Goal: Task Accomplishment & Management: Manage account settings

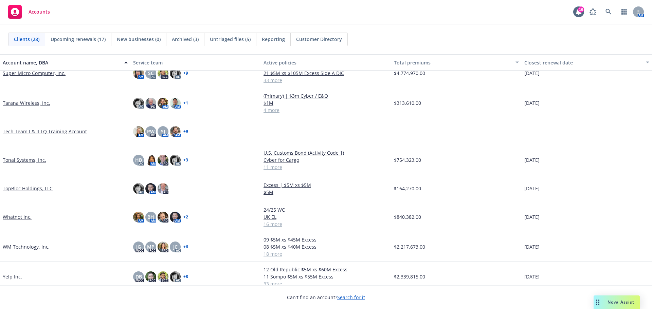
scroll to position [565, 0]
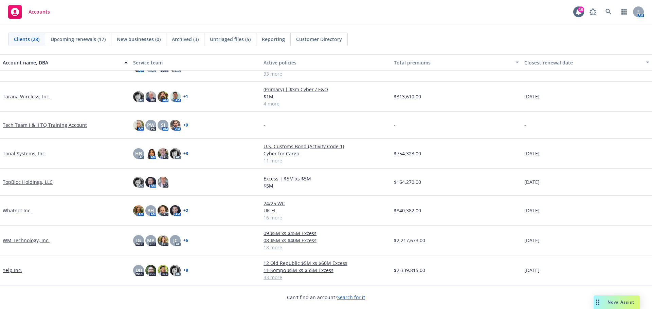
click at [20, 240] on link "WM Technology, Inc." at bounding box center [26, 240] width 47 height 7
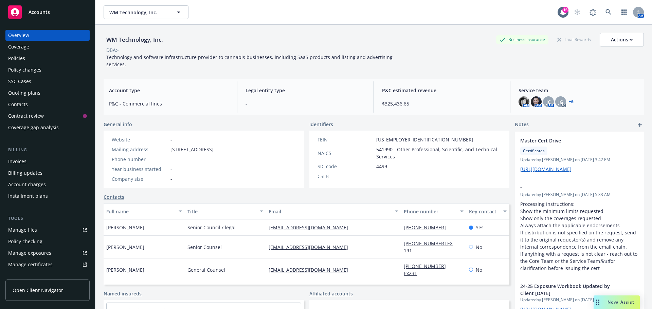
click at [30, 58] on div "Policies" at bounding box center [47, 58] width 79 height 11
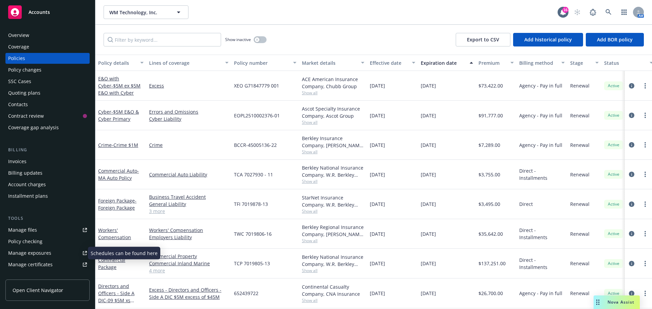
click at [42, 255] on div "Manage exposures" at bounding box center [29, 253] width 43 height 11
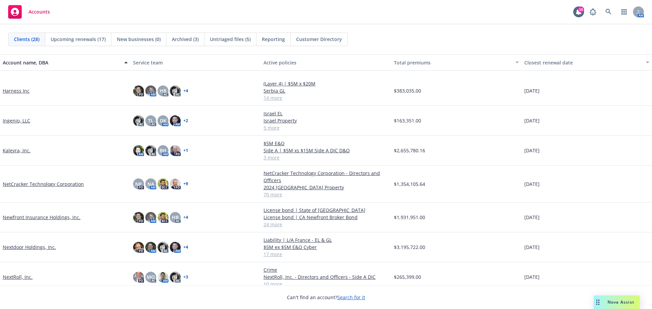
scroll to position [238, 0]
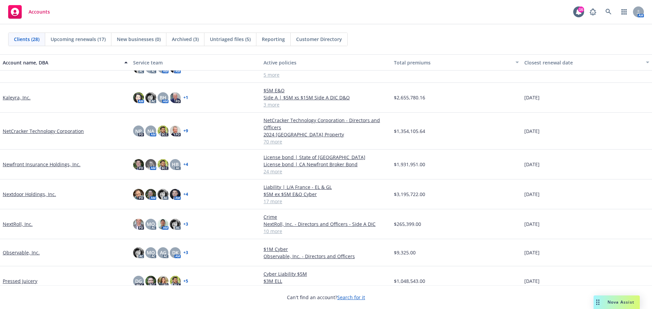
click at [41, 165] on link "Newfront Insurance Holdings, Inc." at bounding box center [42, 164] width 78 height 7
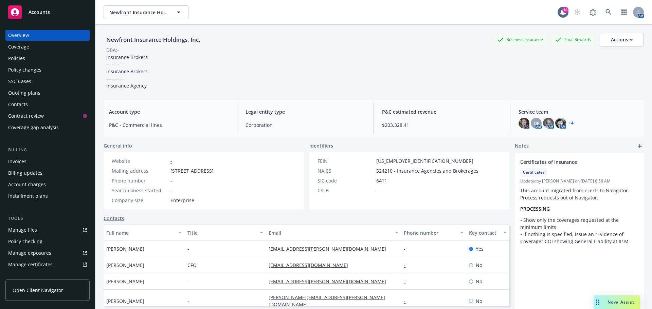
click at [41, 261] on div "Manage certificates" at bounding box center [30, 264] width 44 height 11
click at [58, 228] on link "Manage files" at bounding box center [47, 230] width 84 height 11
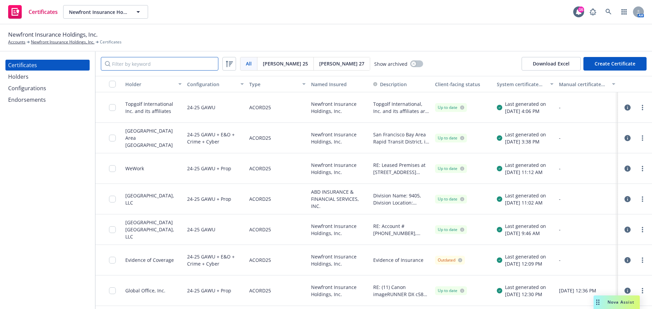
click at [146, 60] on input "Filter by keyword" at bounding box center [159, 64] width 117 height 14
click at [31, 78] on div "Holders" at bounding box center [47, 76] width 79 height 11
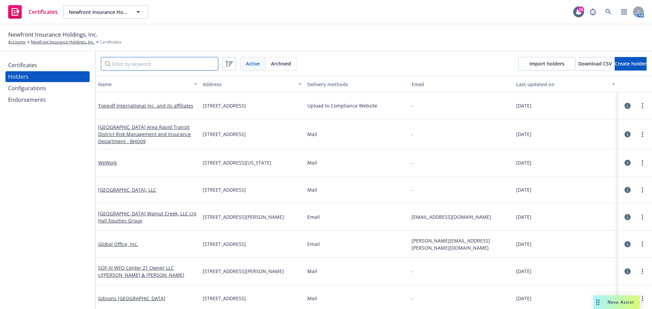
click at [133, 63] on input "Filter by keyword" at bounding box center [159, 64] width 117 height 14
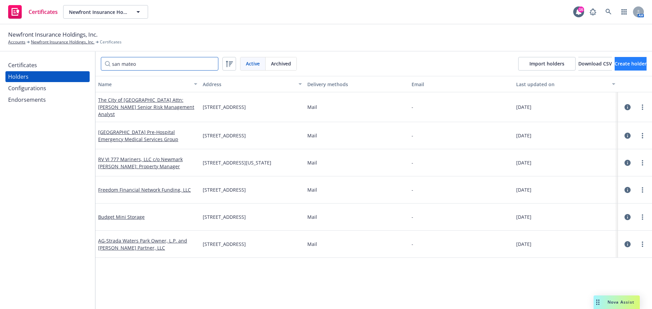
type input "san mateo"
click at [615, 64] on span "Create holder" at bounding box center [631, 63] width 32 height 6
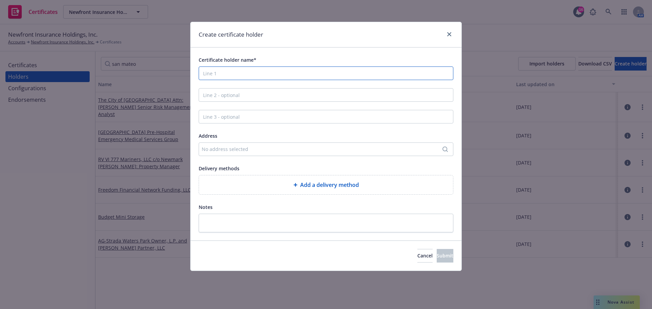
click at [233, 74] on input "Certificate holder name*" at bounding box center [326, 74] width 255 height 14
type input "City of [GEOGRAPHIC_DATA]"
click at [237, 149] on div "No address selected" at bounding box center [323, 149] width 242 height 7
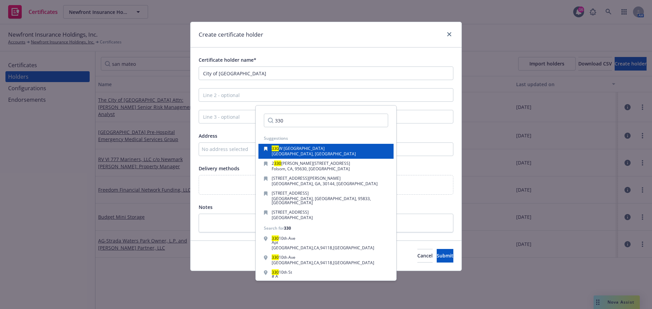
type input "330"
click at [299, 152] on span "[GEOGRAPHIC_DATA], [GEOGRAPHIC_DATA]" at bounding box center [314, 154] width 84 height 6
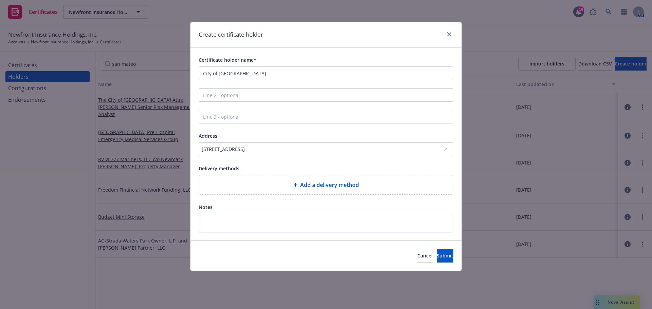
click at [343, 182] on span "Add a delivery method" at bounding box center [329, 185] width 59 height 8
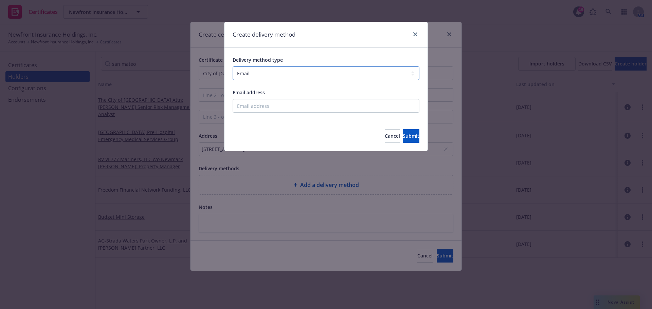
click at [257, 76] on select "Select delivery method type Email Mail Fax Upload to Compliance Website" at bounding box center [326, 74] width 187 height 14
select select "UPLOAD_TO_COMPLIANCE_WEBSITE"
click at [233, 67] on select "Select delivery method type Email Mail Fax Upload to Compliance Website" at bounding box center [326, 74] width 187 height 14
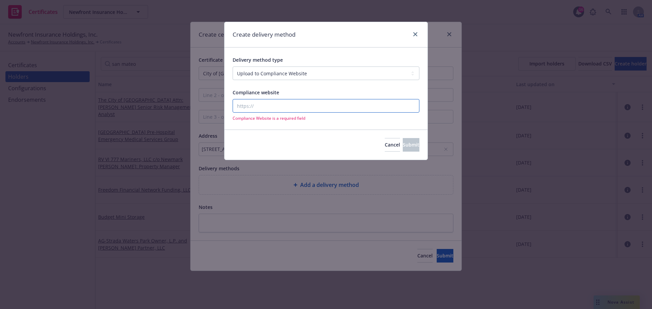
click at [298, 108] on input "Compliance website" at bounding box center [326, 106] width 187 height 14
type input "newfront.com"
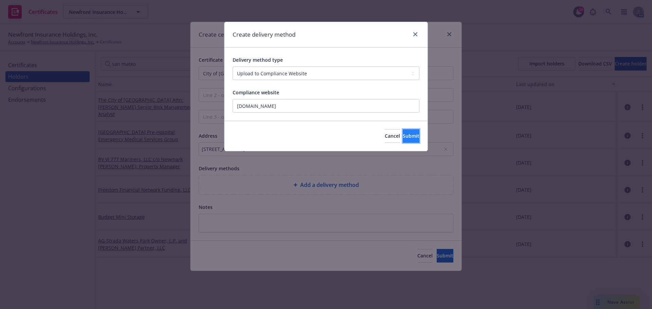
click at [403, 131] on button "Submit" at bounding box center [411, 136] width 17 height 14
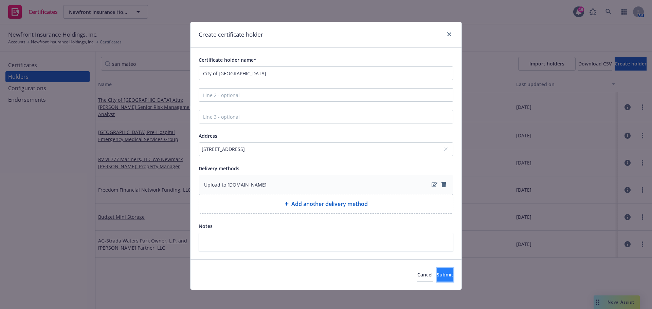
click at [437, 275] on span "Submit" at bounding box center [445, 275] width 17 height 6
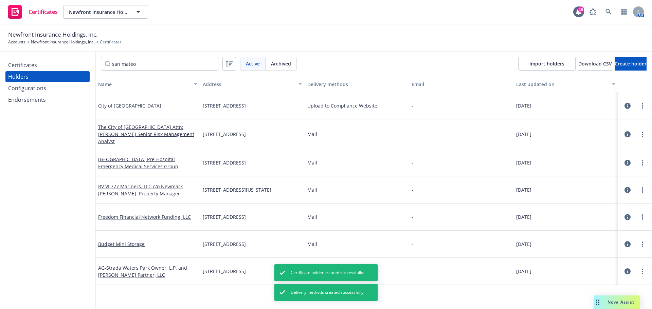
click at [33, 90] on div "Configurations" at bounding box center [27, 88] width 38 height 11
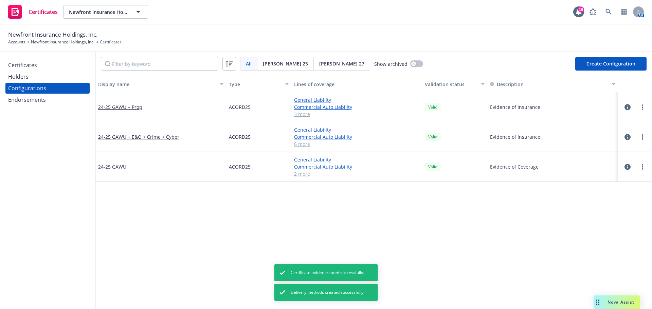
click at [34, 69] on div "Certificates" at bounding box center [22, 65] width 29 height 11
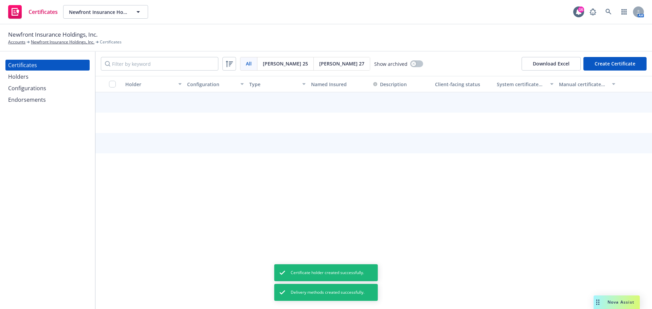
click at [617, 63] on button "Create Certificate" at bounding box center [614, 64] width 63 height 14
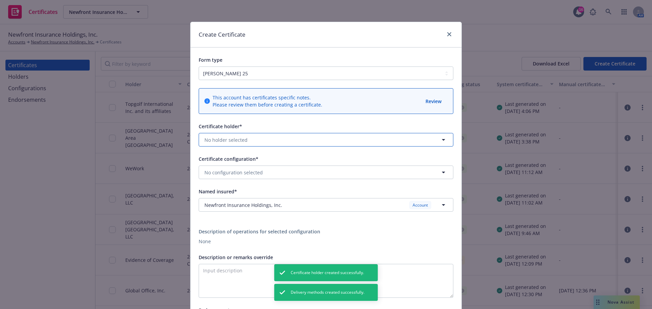
click at [267, 139] on button "No holder selected" at bounding box center [326, 140] width 255 height 14
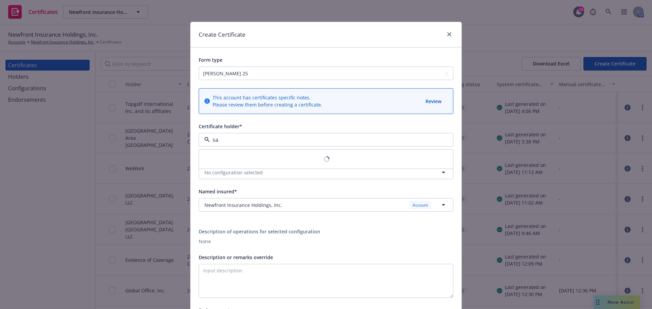
type input "s"
type input "San Mateo Ci"
click at [442, 34] on div at bounding box center [447, 34] width 11 height 9
click at [447, 33] on icon "close" at bounding box center [449, 34] width 4 height 4
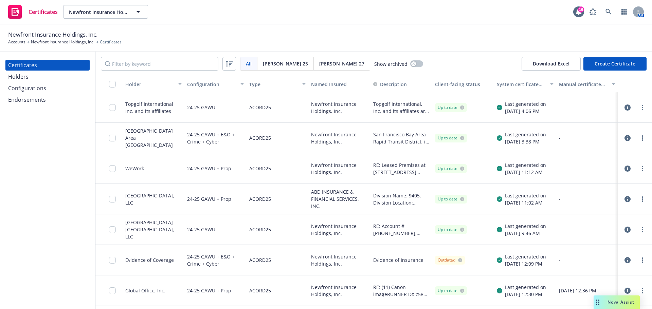
click at [33, 79] on div "Holders" at bounding box center [47, 76] width 79 height 11
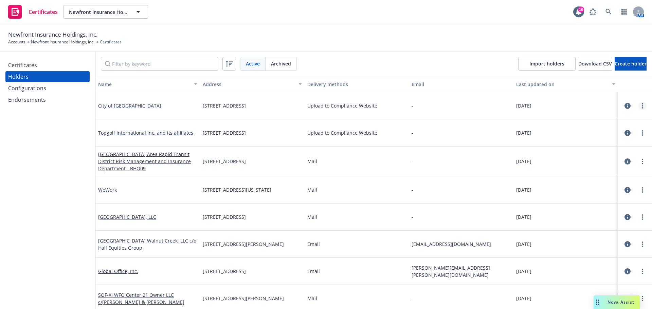
click at [642, 106] on icon "more" at bounding box center [642, 105] width 1 height 5
click at [587, 120] on link "Edit" at bounding box center [598, 120] width 75 height 14
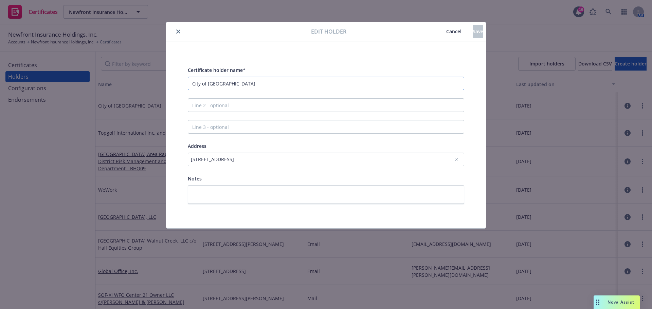
click at [253, 85] on input "City of San Matep" at bounding box center [326, 84] width 276 height 14
type input "City of San Mateo"
click at [473, 37] on button "Save" at bounding box center [478, 32] width 11 height 14
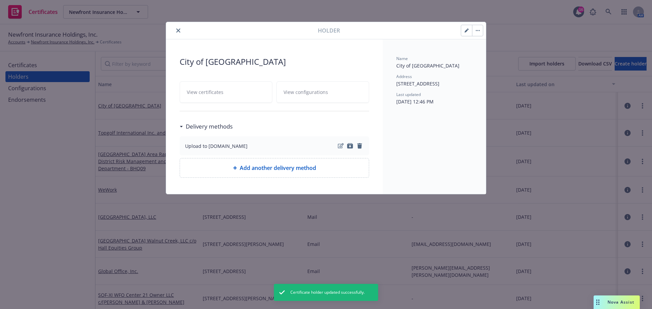
click at [33, 67] on div "Holder City of San Mateo View certificates View configurations Delivery methods…" at bounding box center [326, 154] width 652 height 309
click at [57, 67] on div "Holder City of San Mateo View certificates View configurations Delivery methods…" at bounding box center [326, 154] width 652 height 309
click at [22, 65] on div "Holder City of San Mateo View certificates View configurations Delivery methods…" at bounding box center [326, 154] width 652 height 309
click at [177, 29] on icon "close" at bounding box center [178, 31] width 4 height 4
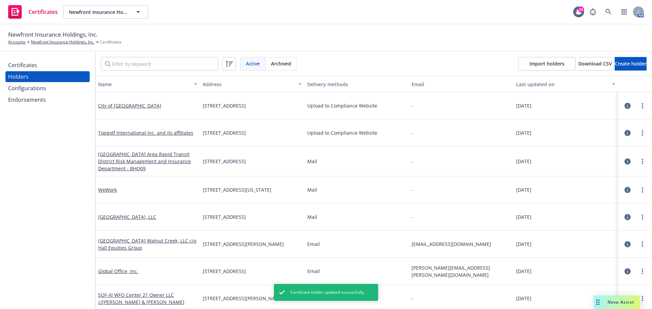
click at [33, 61] on div "Certificates" at bounding box center [22, 65] width 29 height 11
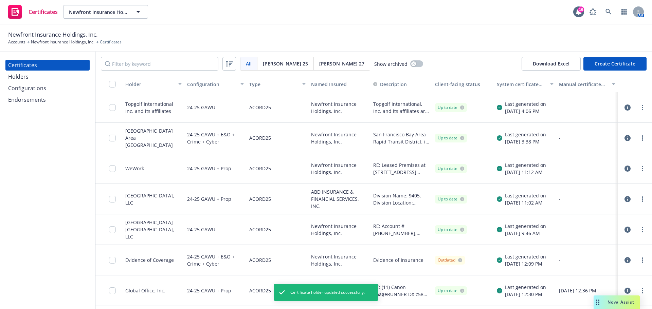
click at [610, 62] on button "Create Certificate" at bounding box center [614, 64] width 63 height 14
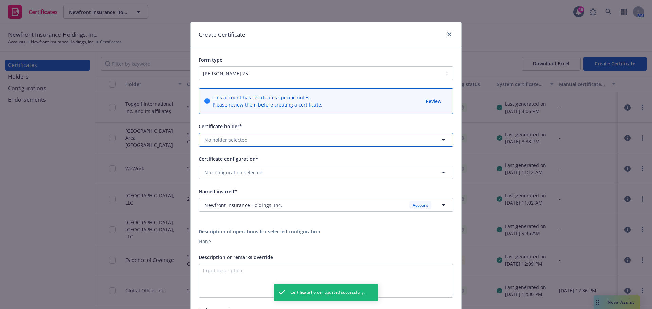
click at [233, 139] on span "No holder selected" at bounding box center [225, 139] width 43 height 7
type input "city"
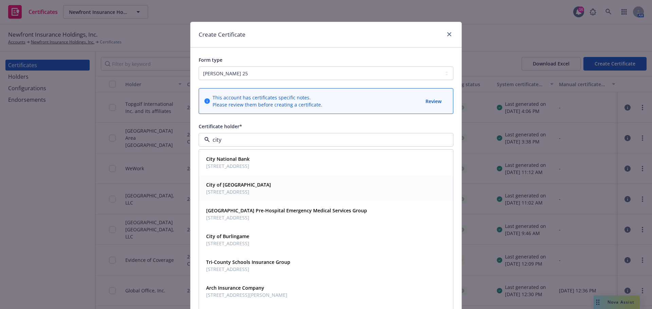
click at [234, 192] on span "330 W 20th Avenue, San Mateo, CA, 94403, USA" at bounding box center [238, 191] width 65 height 7
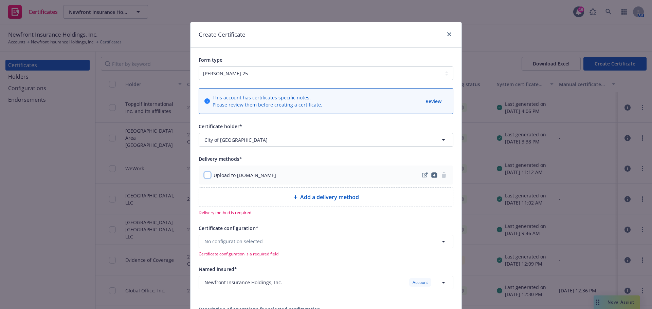
click at [206, 176] on input "checkbox" at bounding box center [207, 175] width 7 height 7
checkbox input "true"
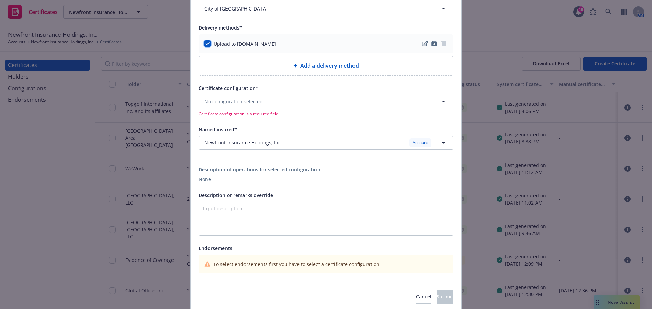
scroll to position [136, 0]
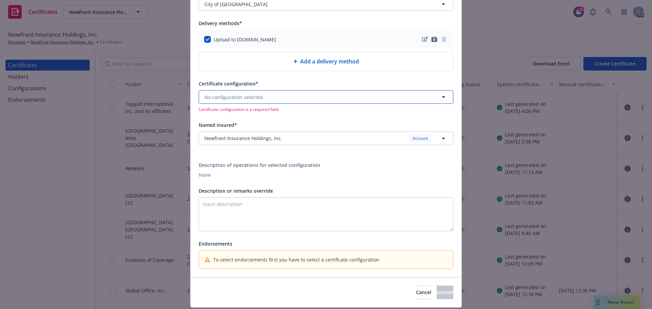
click at [261, 97] on button "No configuration selected" at bounding box center [326, 97] width 255 height 14
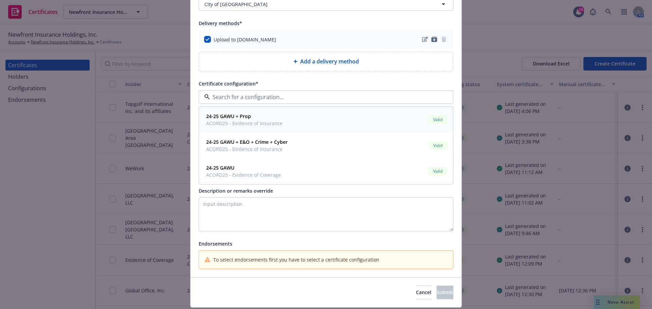
click at [252, 127] on span "ACORD25 - Evidence of Insurance" at bounding box center [244, 123] width 76 height 7
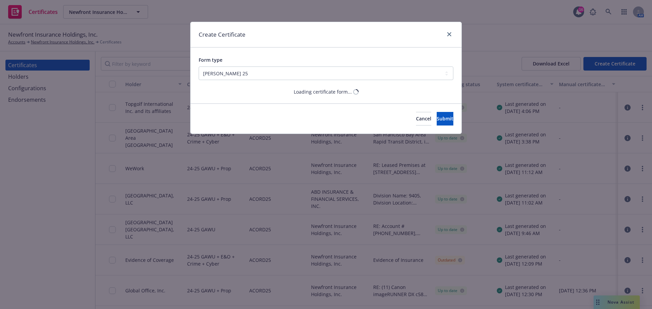
scroll to position [0, 0]
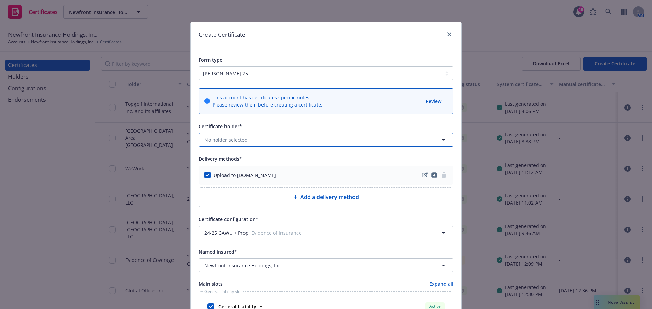
click at [442, 140] on icon "button" at bounding box center [443, 140] width 8 height 8
type input "city"
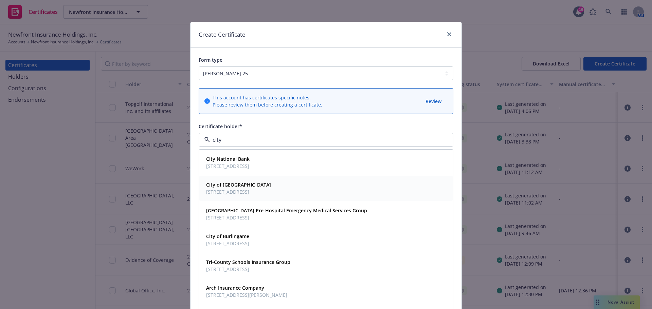
click at [260, 190] on span "330 W 20th Avenue, San Mateo, CA, 94403, USA" at bounding box center [238, 191] width 65 height 7
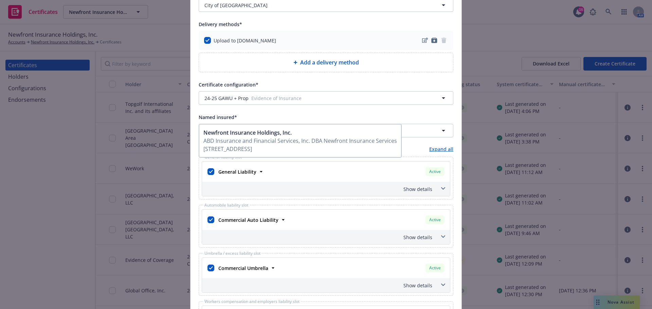
scroll to position [136, 0]
click at [438, 187] on span at bounding box center [443, 187] width 11 height 11
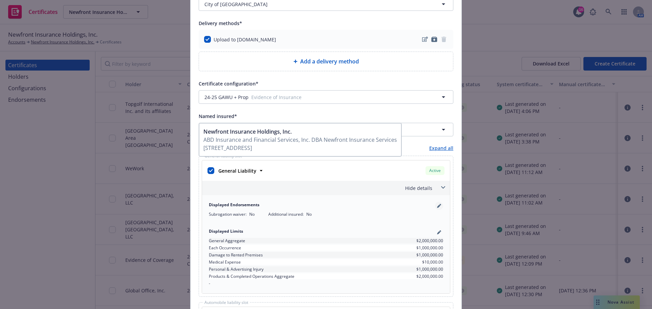
click at [439, 205] on icon "pencil" at bounding box center [440, 205] width 2 height 2
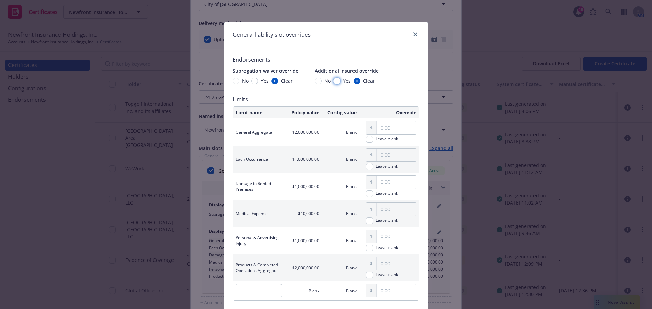
click at [333, 81] on input "Yes" at bounding box center [336, 81] width 7 height 7
radio input "true"
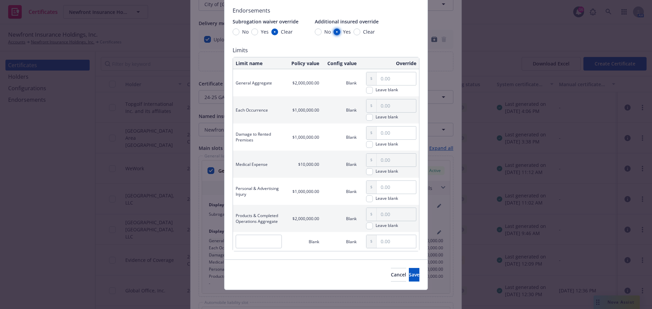
scroll to position [52, 0]
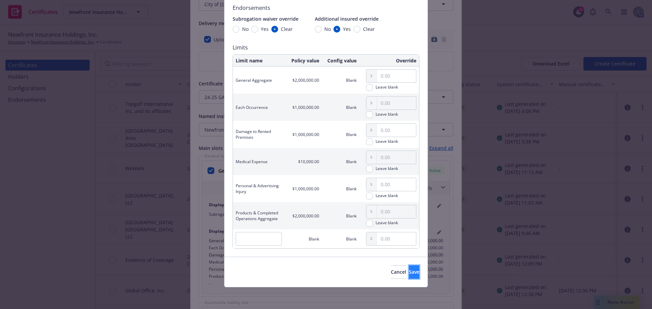
click at [409, 273] on span "Save" at bounding box center [414, 272] width 11 height 6
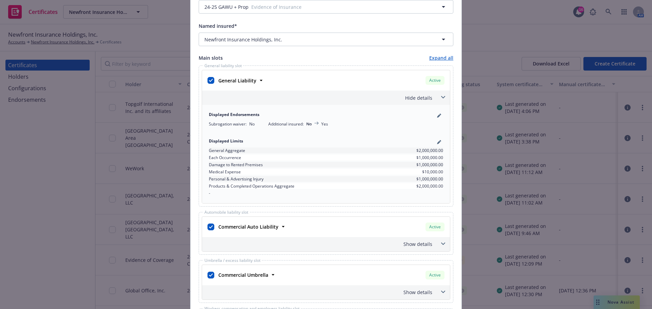
scroll to position [272, 0]
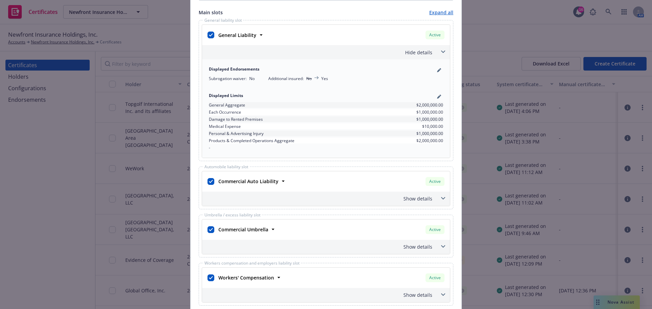
click at [438, 245] on span at bounding box center [443, 246] width 11 height 11
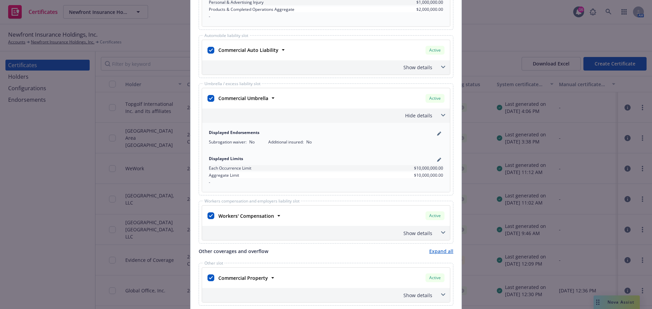
scroll to position [407, 0]
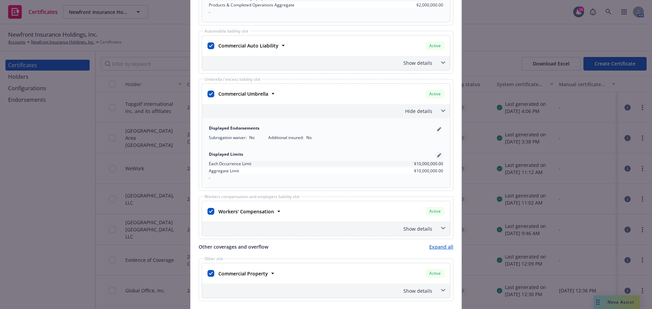
click at [437, 157] on icon "pencil" at bounding box center [439, 155] width 4 height 4
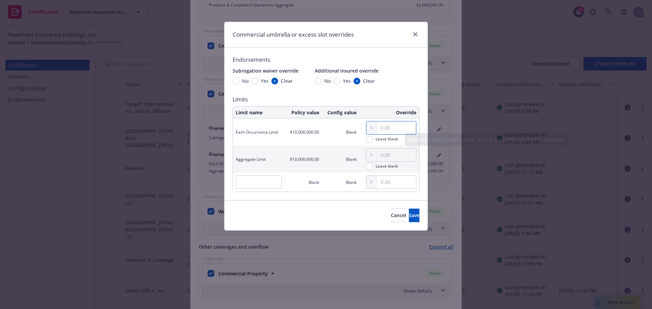
click at [378, 130] on input "text" at bounding box center [396, 128] width 39 height 13
type input "1,000,000.00"
drag, startPoint x: 413, startPoint y: 126, endPoint x: 362, endPoint y: 124, distance: 50.3
click at [362, 124] on div "1,000,000.00 Leave blank" at bounding box center [389, 131] width 54 height 27
click at [381, 158] on input "text" at bounding box center [396, 155] width 39 height 13
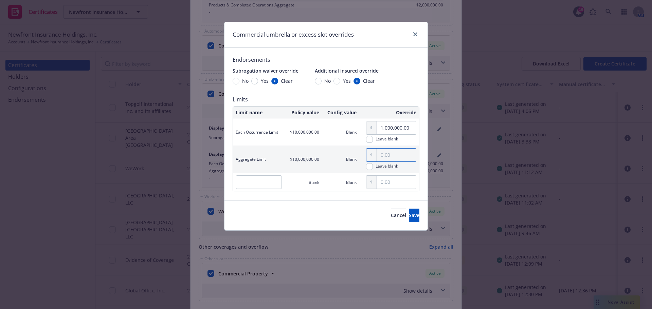
paste input "1,000,000.00"
type input "1,000,000.00"
click at [379, 154] on input "1,000,000.00" at bounding box center [396, 155] width 39 height 13
drag, startPoint x: 390, startPoint y: 152, endPoint x: 360, endPoint y: 156, distance: 30.1
click at [360, 156] on td "2.00 Leave blank" at bounding box center [389, 159] width 60 height 27
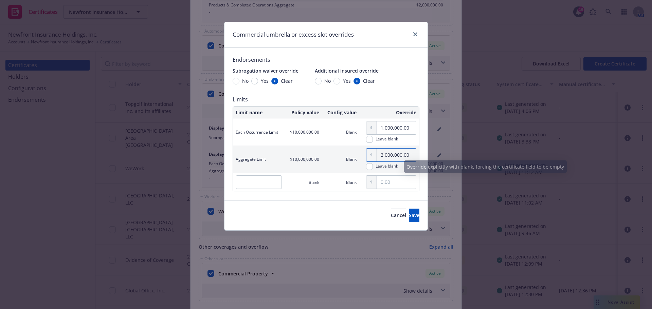
type input "2,000,000.00"
click at [409, 214] on span "Save" at bounding box center [414, 215] width 11 height 6
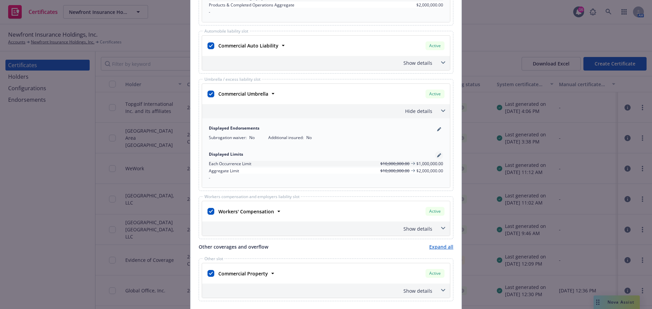
click at [437, 155] on icon "pencil" at bounding box center [439, 155] width 4 height 4
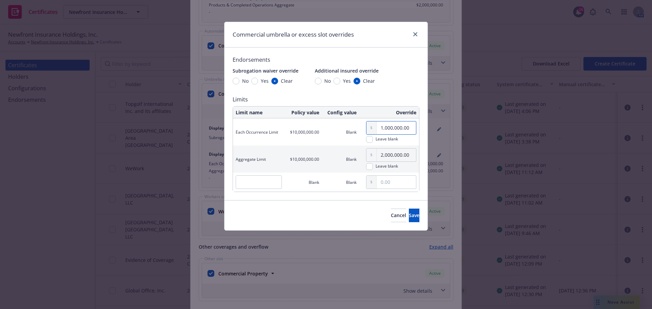
click at [378, 128] on input "1,000,000.00" at bounding box center [396, 128] width 39 height 13
drag, startPoint x: 409, startPoint y: 154, endPoint x: 351, endPoint y: 153, distance: 58.4
click at [351, 153] on tr "Aggregate Limit $10,000,000.00 Blank 2,000,000.00 Leave blank" at bounding box center [326, 159] width 186 height 27
drag, startPoint x: 372, startPoint y: 128, endPoint x: 361, endPoint y: 129, distance: 11.7
click at [360, 129] on td "1,000,000.00 Leave blank" at bounding box center [389, 131] width 60 height 27
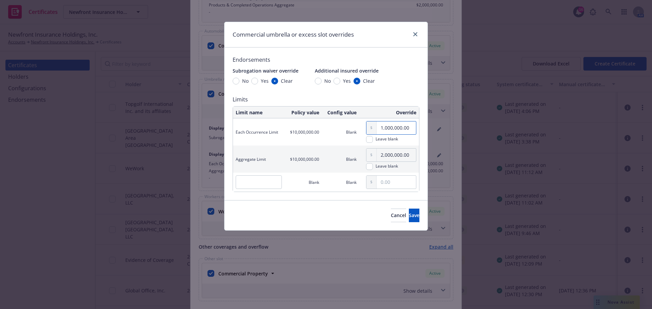
paste input "2"
type input "2,000,000.00"
click at [411, 213] on button "Save" at bounding box center [414, 216] width 11 height 14
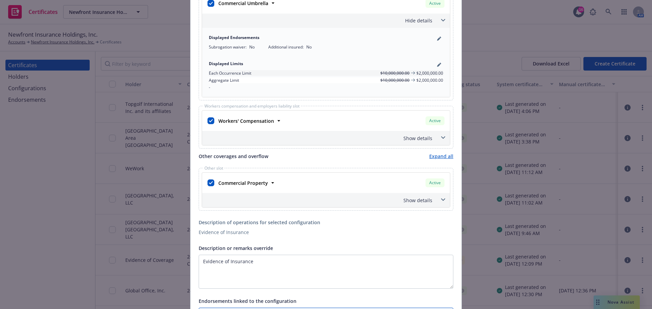
scroll to position [509, 0]
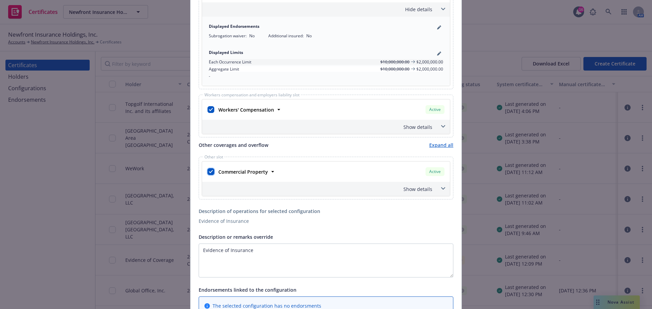
click at [210, 173] on input "checkbox" at bounding box center [210, 171] width 7 height 7
checkbox input "false"
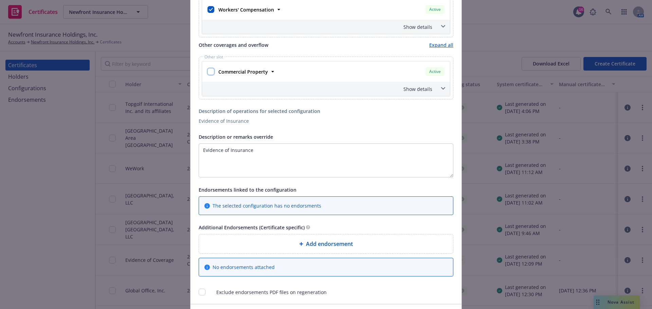
scroll to position [611, 0]
drag, startPoint x: 265, startPoint y: 152, endPoint x: 219, endPoint y: 151, distance: 45.9
click at [219, 151] on textarea "Evidence of Insurance" at bounding box center [326, 159] width 255 height 34
click at [277, 152] on textarea "Evidence of Insurance" at bounding box center [326, 159] width 255 height 34
drag, startPoint x: 261, startPoint y: 152, endPoint x: 181, endPoint y: 148, distance: 80.9
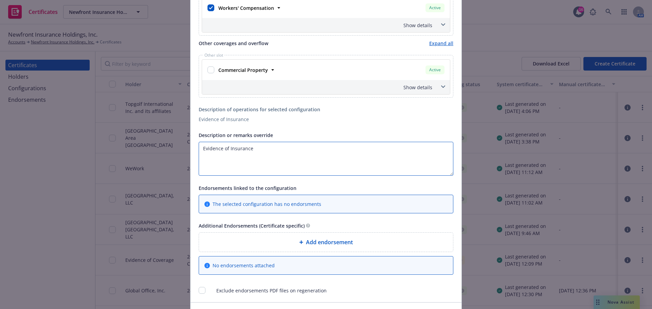
click at [181, 148] on div "Create Certificate Form type ACORD 25 ACORD 27 ACORD 28 This account has certif…" at bounding box center [326, 154] width 652 height 309
type textarea "E"
click at [258, 149] on textarea "Special event on" at bounding box center [326, 159] width 255 height 34
paste textarea "October 6, 2025"
click at [214, 161] on textarea "Special event on October 6, 2025" at bounding box center [326, 159] width 255 height 34
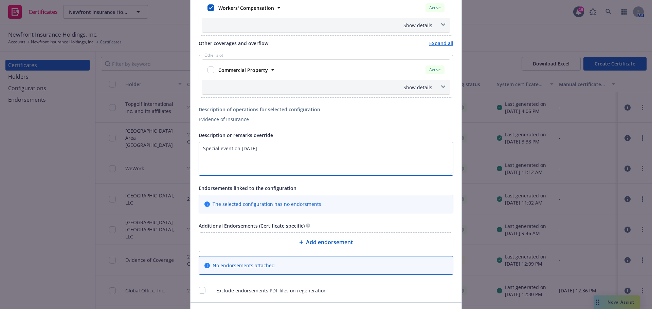
paste textarea "The City of San Mateo, its elected and appointed officials, employees, and agen…"
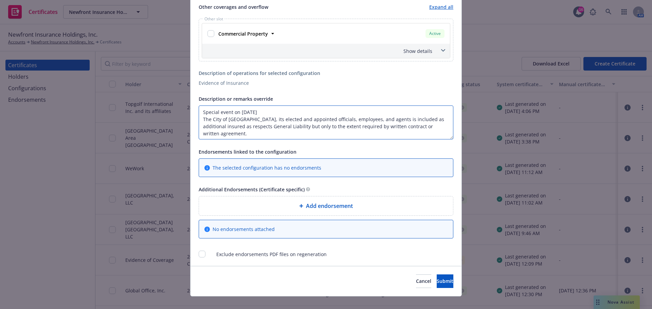
scroll to position [657, 0]
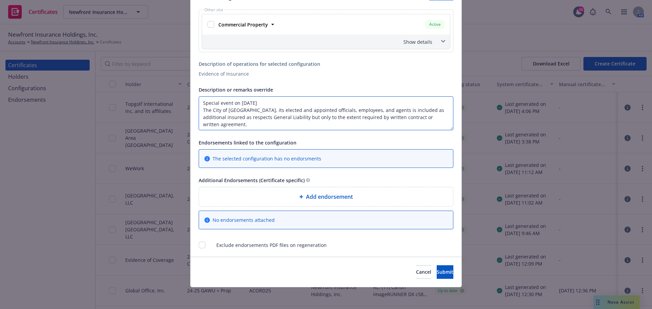
type textarea "Special event on October 6, 2025 The City of San Mateo, its elected and appoint…"
click at [332, 197] on span "Add endorsement" at bounding box center [329, 197] width 47 height 8
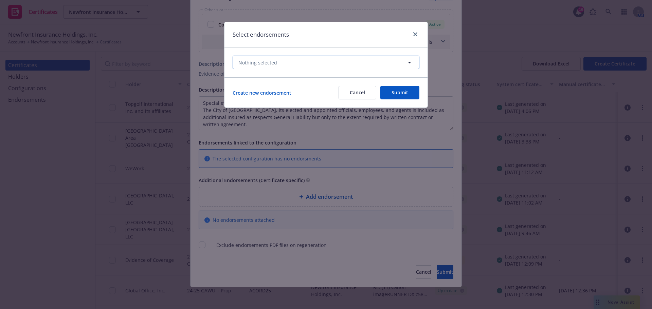
click at [324, 65] on button "Nothing selected" at bounding box center [326, 63] width 187 height 14
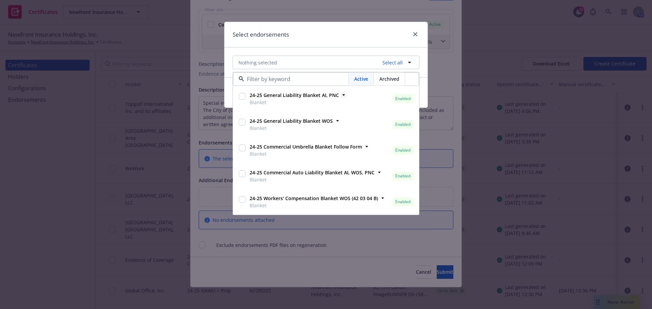
click at [323, 98] on strong "24-25 General Liability Blanket AI, PNC" at bounding box center [294, 95] width 89 height 6
checkbox input "true"
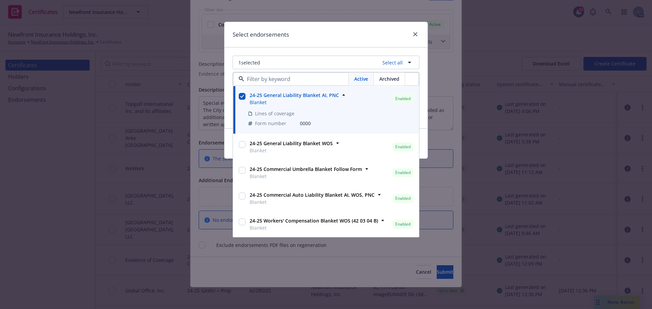
click at [444, 87] on div "Select endorsements 1 selected Select all Active Archived 24-25 General Liabili…" at bounding box center [326, 154] width 652 height 309
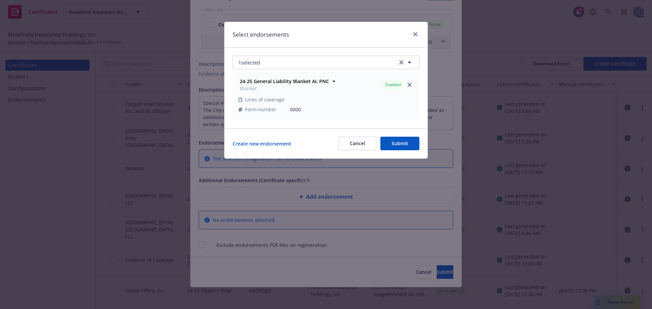
click at [407, 138] on button "Submit" at bounding box center [399, 144] width 39 height 14
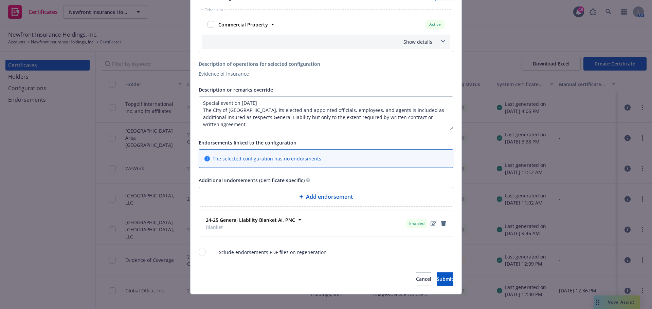
click at [284, 225] on span "Blanket" at bounding box center [250, 227] width 89 height 7
click at [437, 279] on span "Submit" at bounding box center [445, 279] width 17 height 6
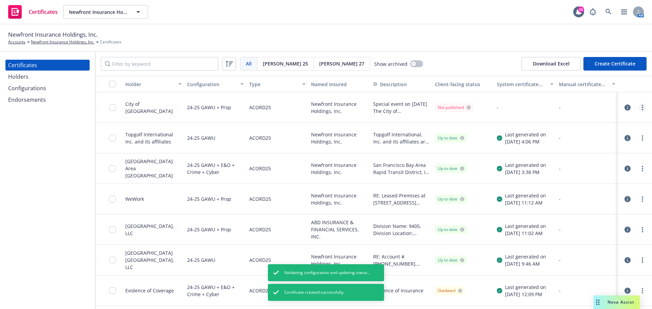
click at [642, 106] on circle "more" at bounding box center [642, 105] width 1 height 1
click at [568, 232] on link "Preview a new version" at bounding box center [586, 230] width 109 height 14
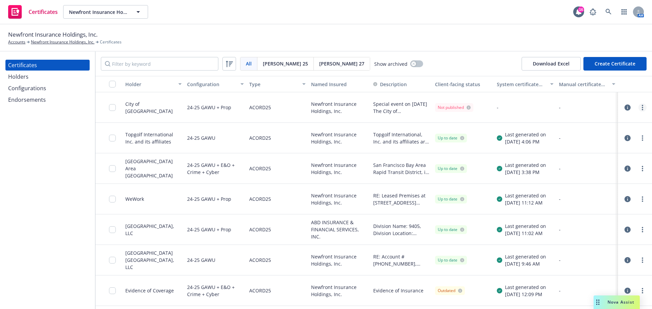
click at [642, 110] on circle "more" at bounding box center [642, 109] width 1 height 1
click at [584, 231] on link "Preview a new version" at bounding box center [586, 230] width 109 height 14
click at [108, 107] on div at bounding box center [108, 107] width 27 height 31
click at [112, 108] on input "checkbox" at bounding box center [112, 107] width 7 height 7
